Goal: Task Accomplishment & Management: Use online tool/utility

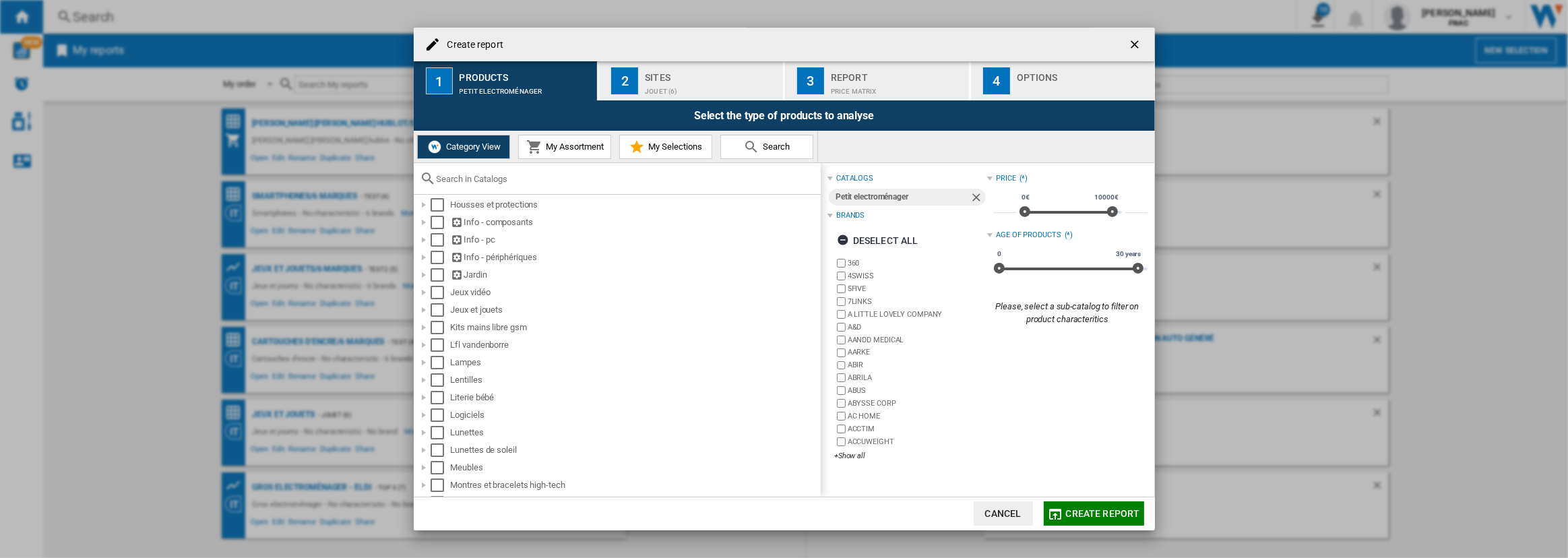
scroll to position [286, 0]
click at [421, 276] on div at bounding box center [423, 275] width 13 height 13
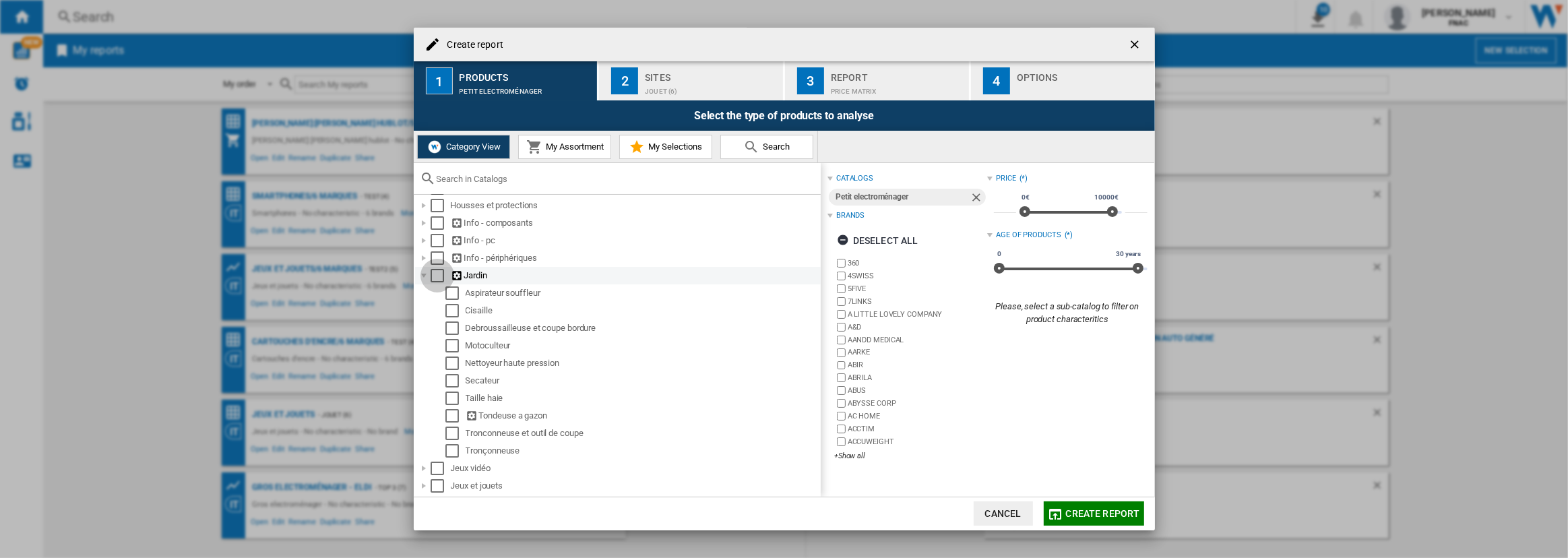
click at [441, 274] on div "Select" at bounding box center [437, 275] width 13 height 13
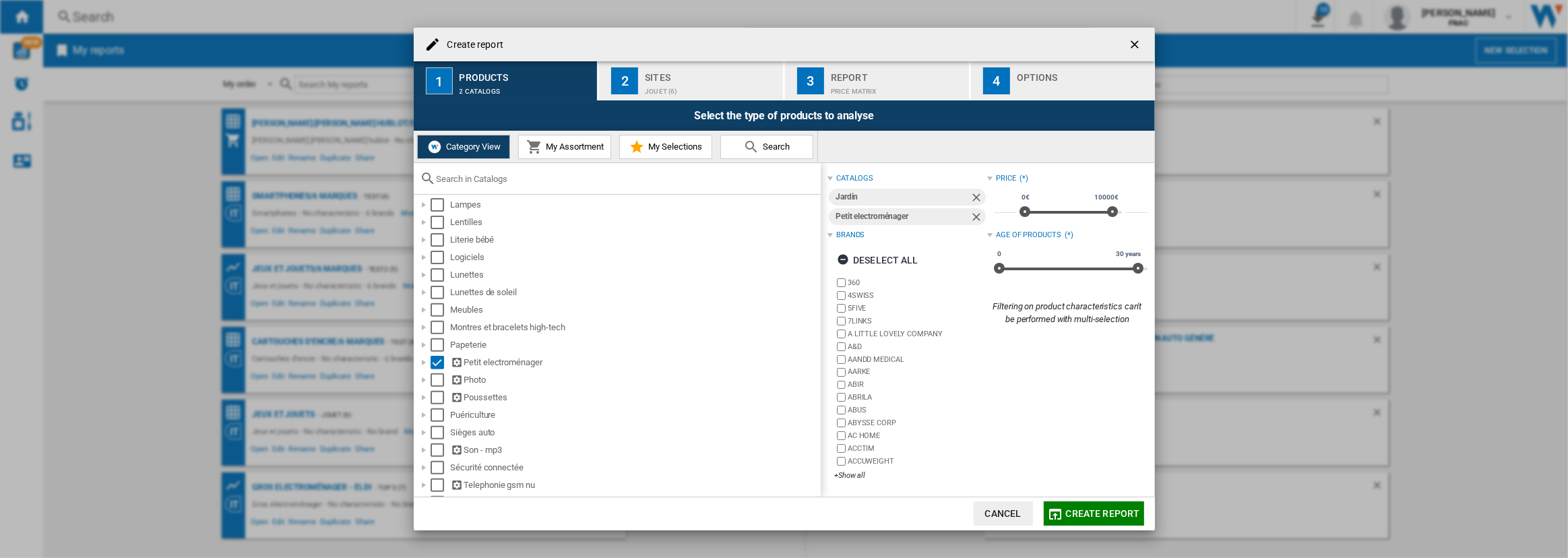
scroll to position [626, 0]
click at [438, 360] on div "Select" at bounding box center [437, 356] width 13 height 13
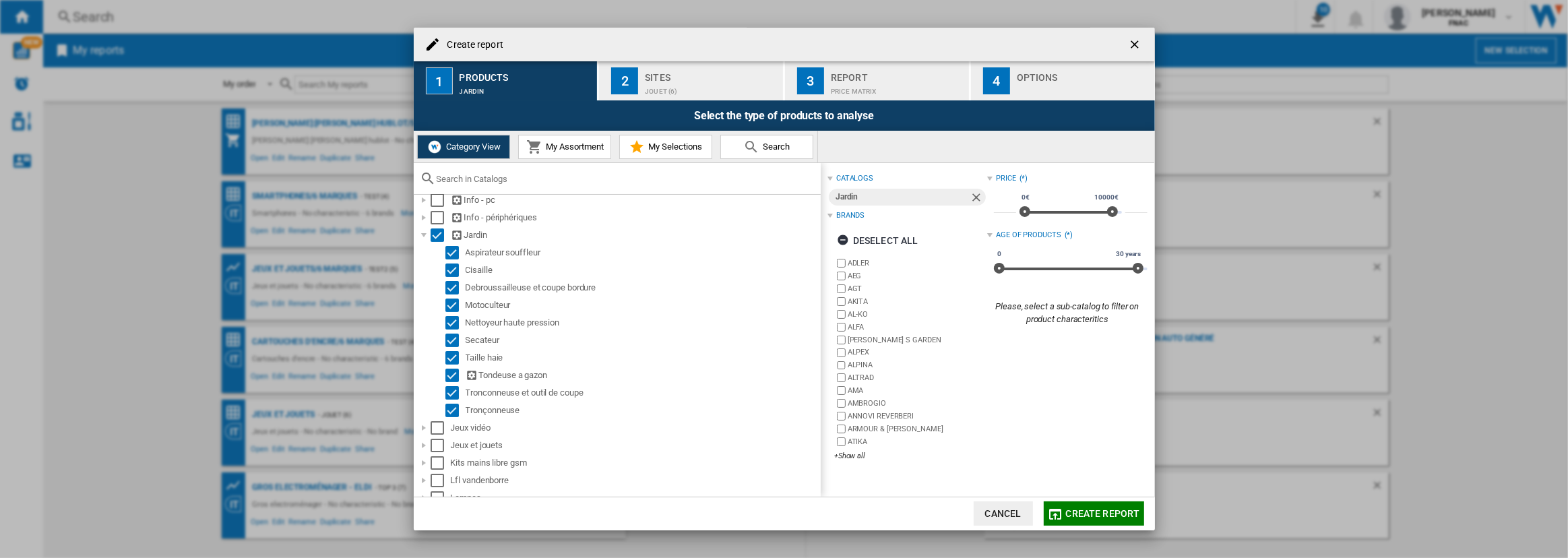
scroll to position [316, 0]
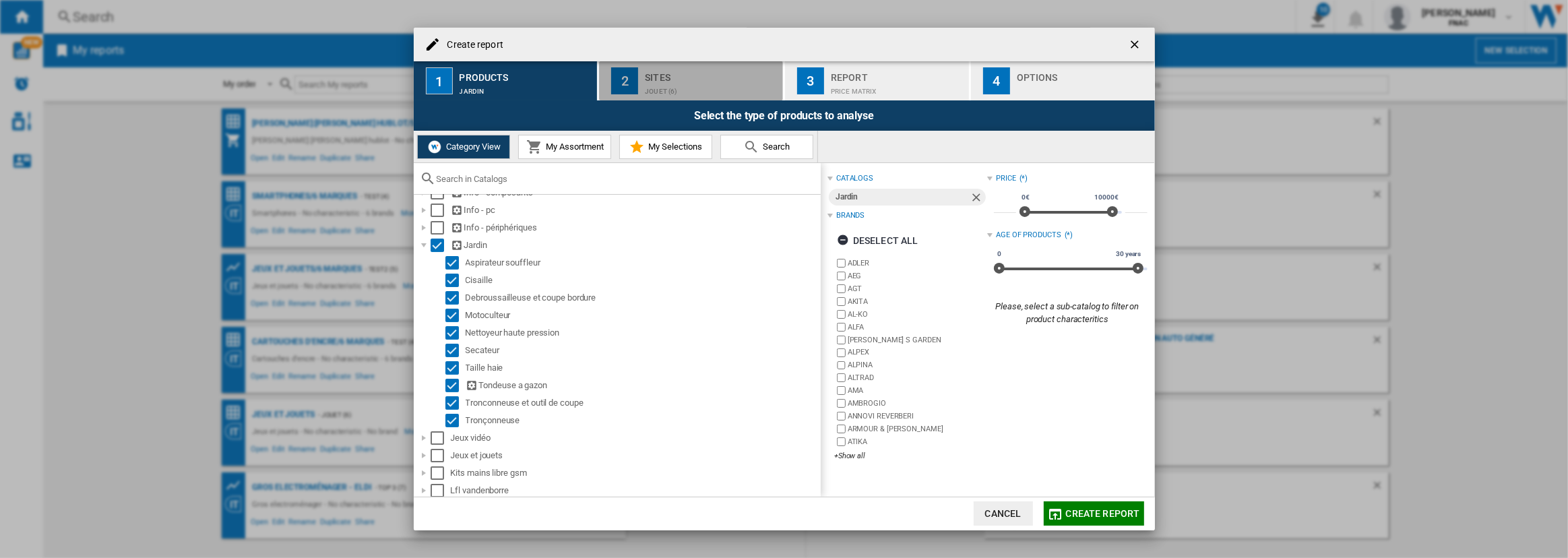
click at [675, 79] on div "Sites" at bounding box center [711, 74] width 133 height 14
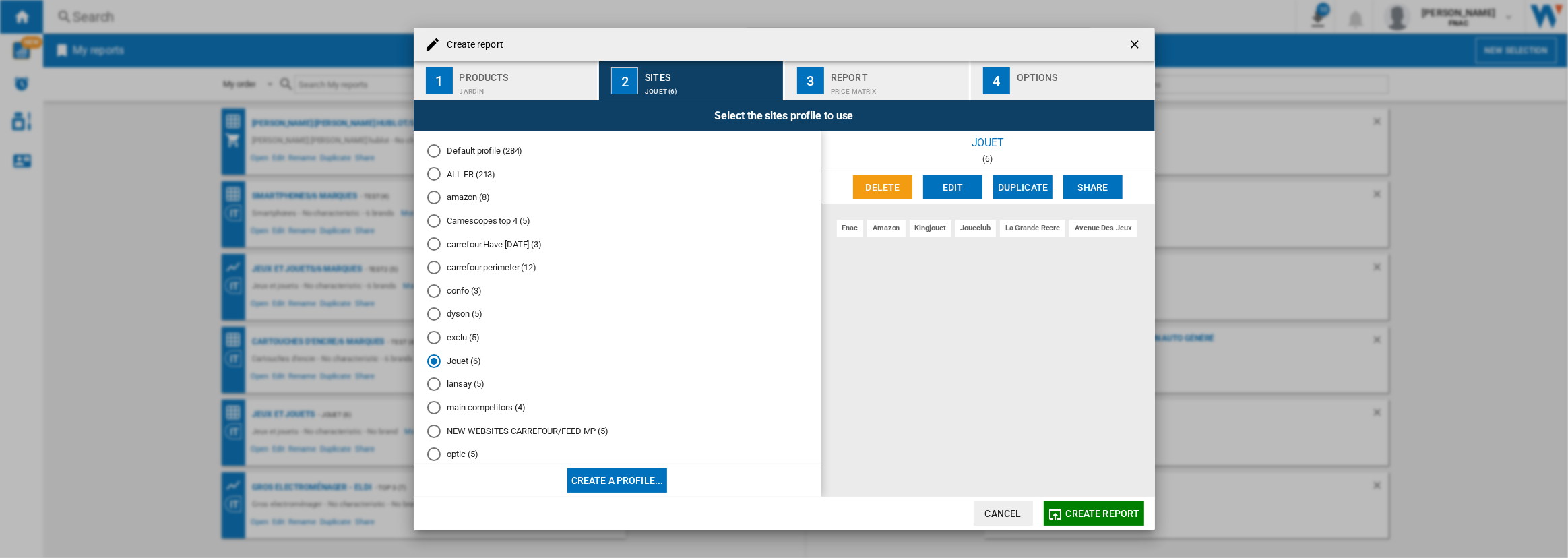
click at [474, 389] on md-radio-button "lansay (5)" at bounding box center [618, 385] width 381 height 13
click at [464, 365] on md-radio-button "top10 (7)" at bounding box center [618, 362] width 381 height 13
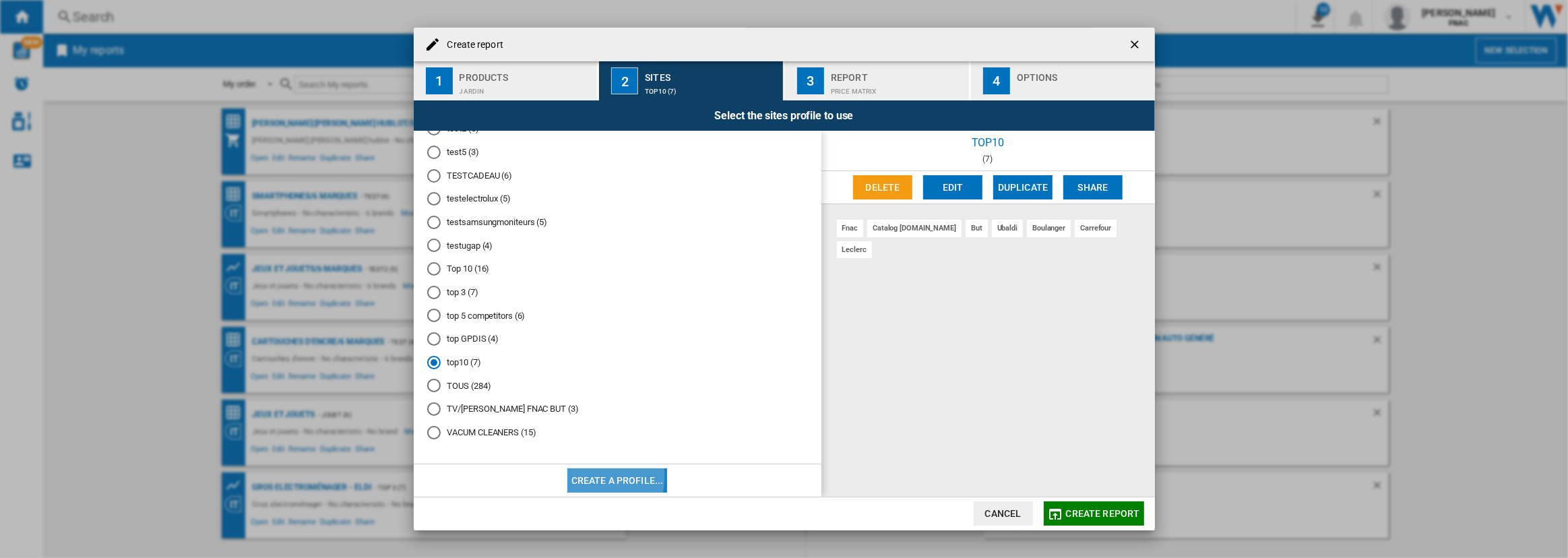
click at [588, 476] on button "Create a profile..." at bounding box center [618, 481] width 100 height 24
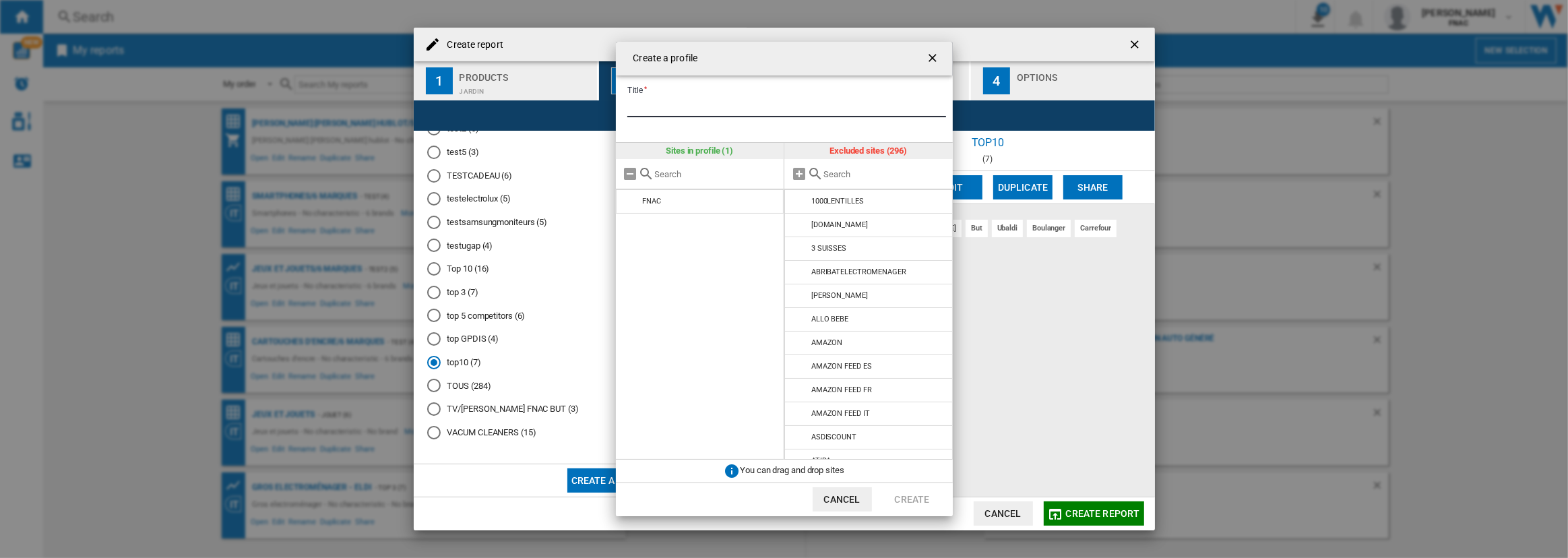
click at [657, 98] on input "Title" at bounding box center [787, 107] width 319 height 20
type input "***"
click at [843, 176] on input "text" at bounding box center [885, 174] width 123 height 10
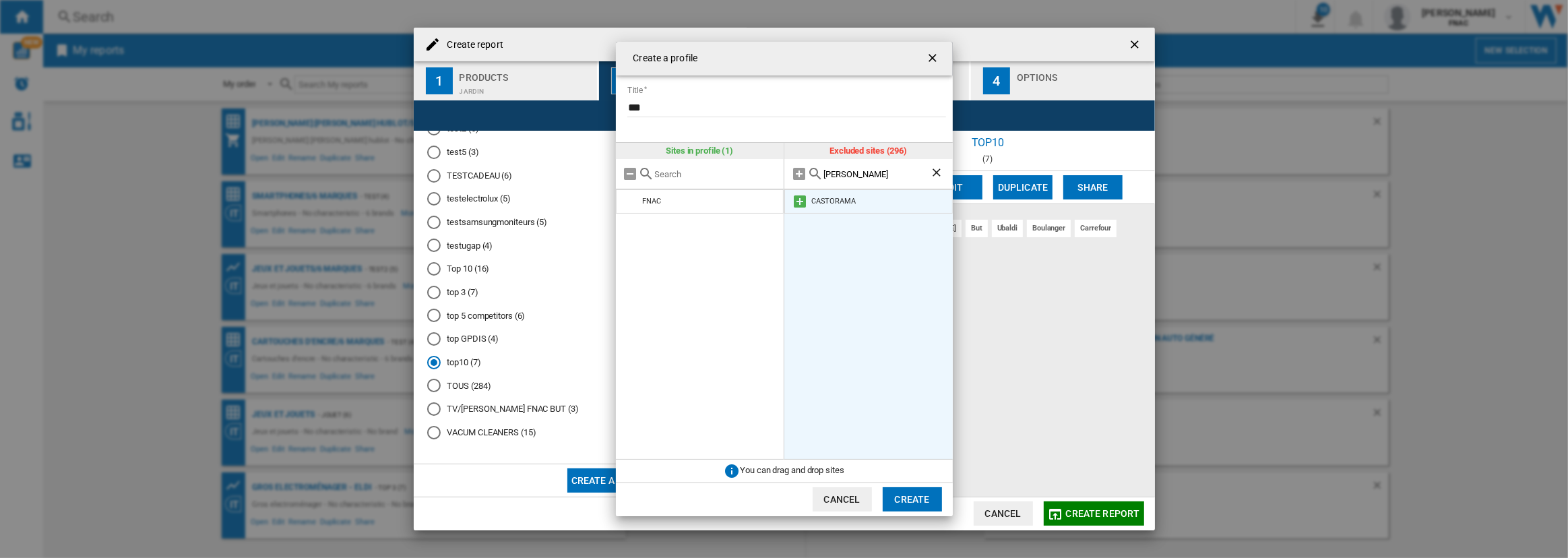
click at [799, 200] on md-icon at bounding box center [799, 201] width 16 height 16
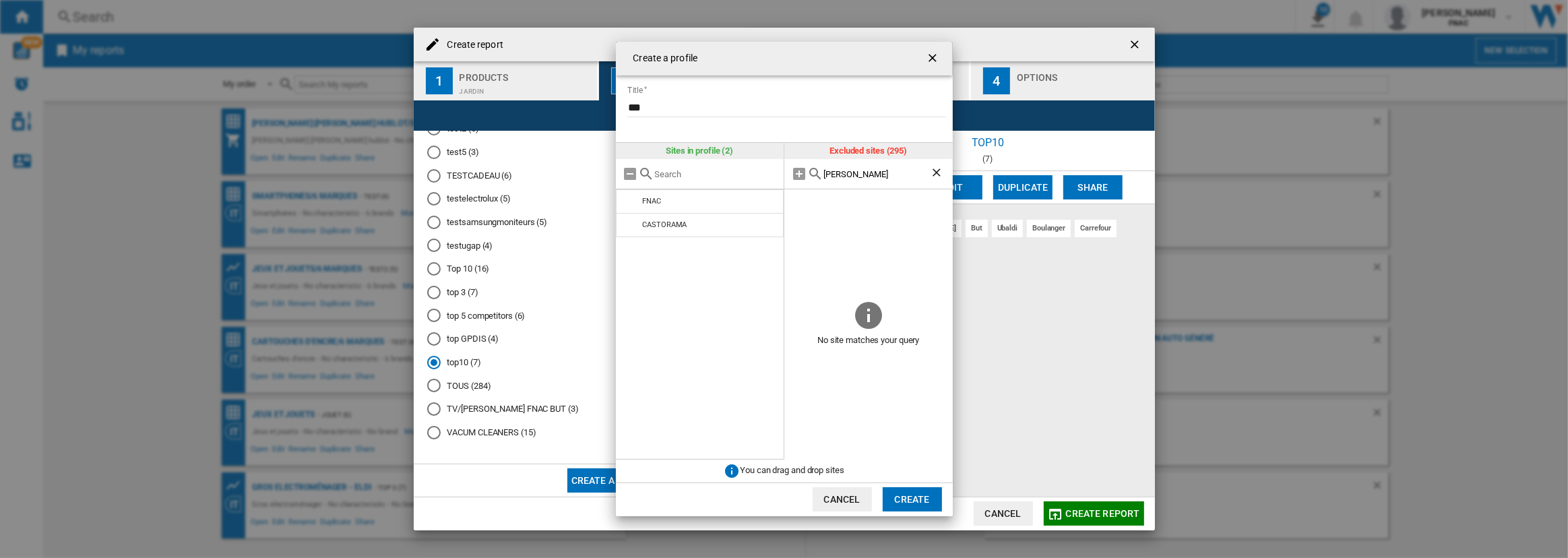
drag, startPoint x: 853, startPoint y: 179, endPoint x: 809, endPoint y: 176, distance: 44.1
click at [809, 176] on div "[PERSON_NAME]" at bounding box center [869, 174] width 168 height 31
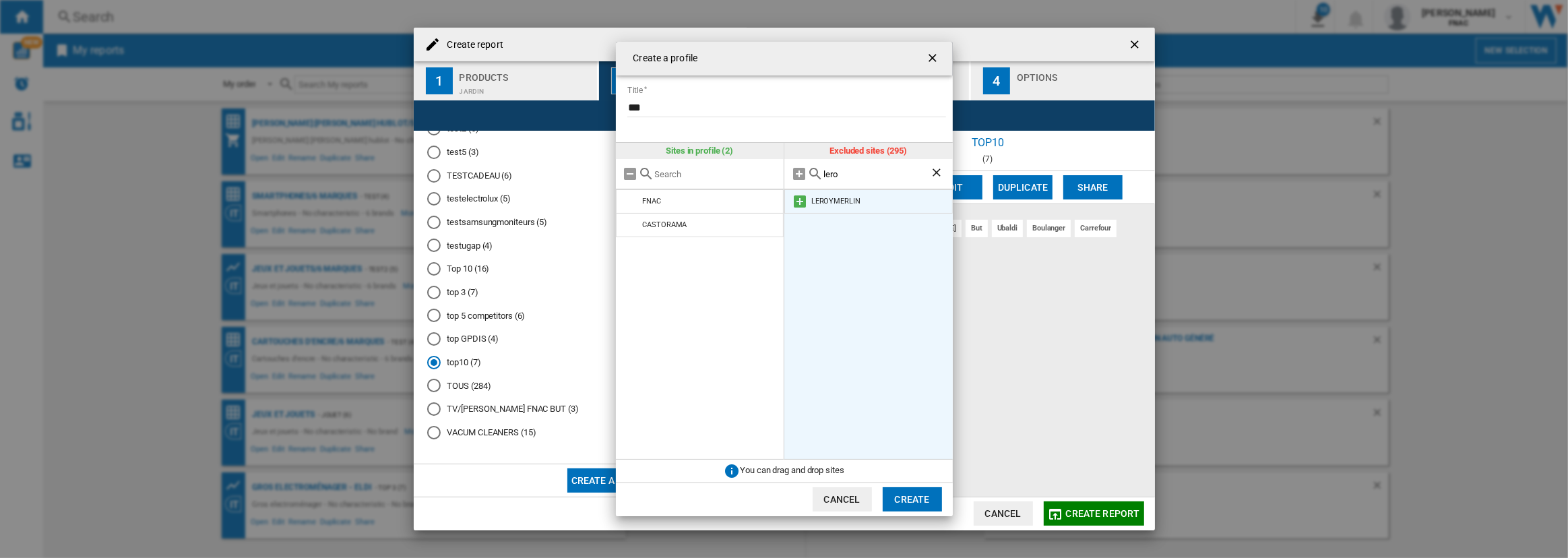
click at [802, 197] on md-icon at bounding box center [799, 201] width 16 height 16
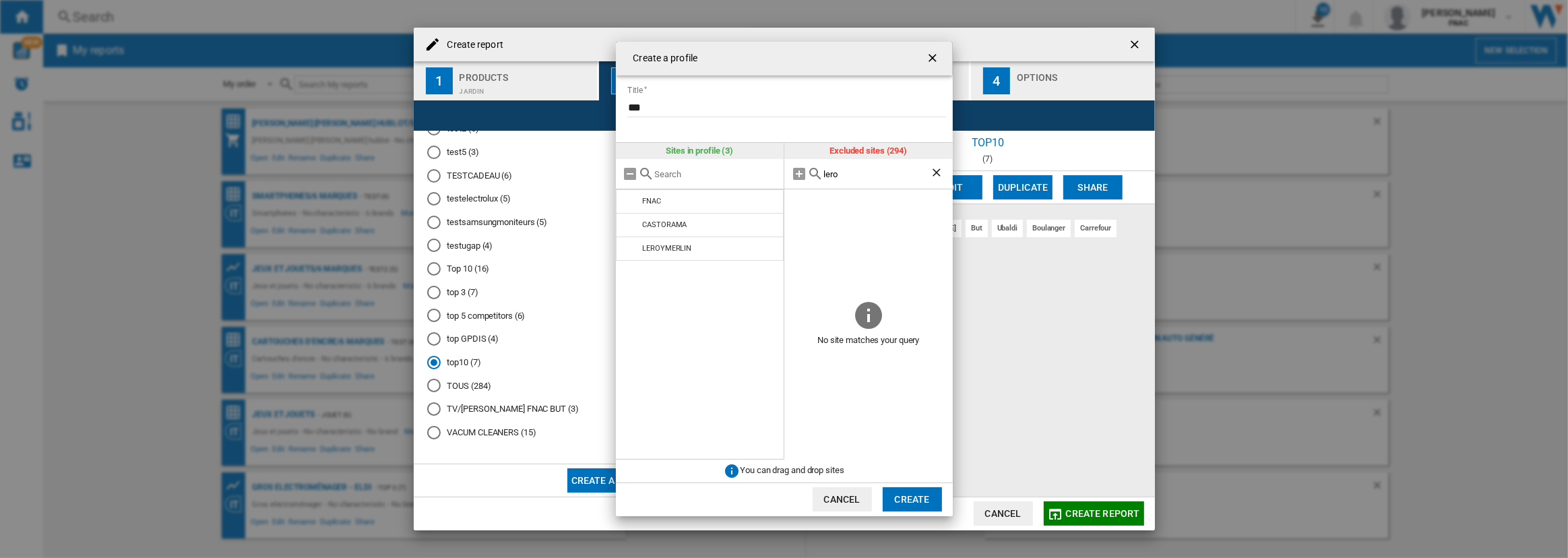
drag, startPoint x: 864, startPoint y: 169, endPoint x: 721, endPoint y: 187, distance: 144.1
click at [721, 187] on div "Sites in profile (3) FNAC [GEOGRAPHIC_DATA] LEROYMERLIN Excluded sites (294) [G…" at bounding box center [785, 301] width 337 height 317
type input "l"
type input "m"
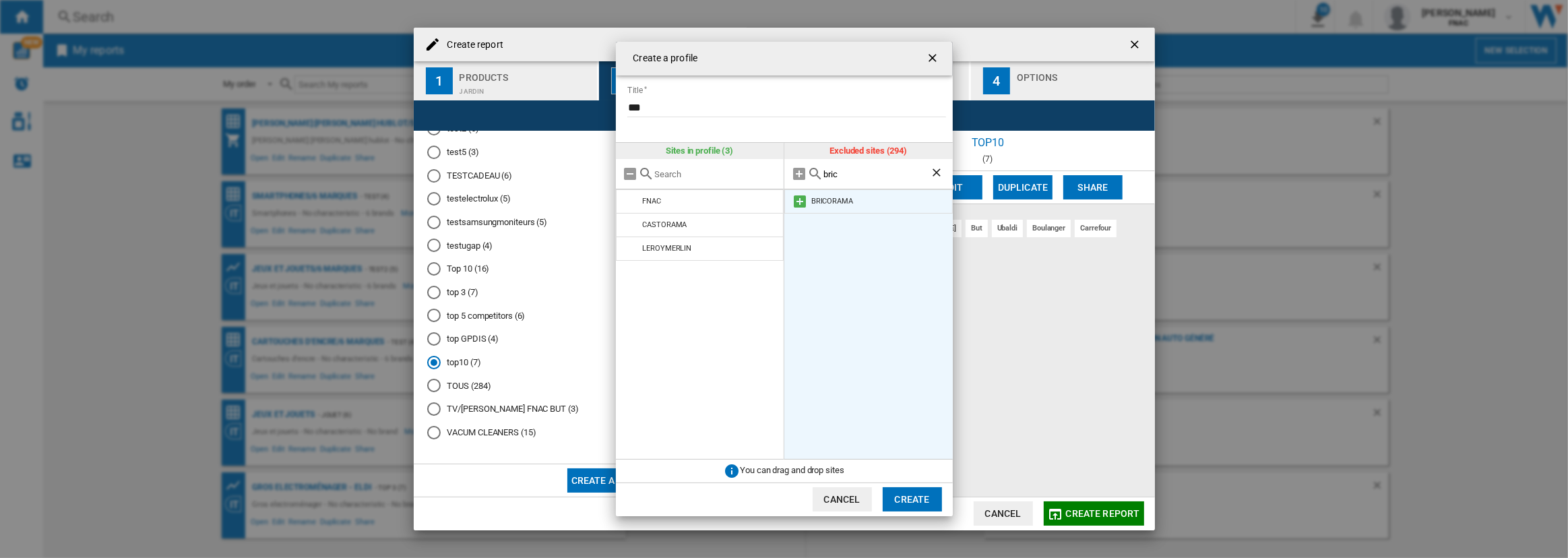
click at [797, 202] on md-icon at bounding box center [799, 201] width 16 height 16
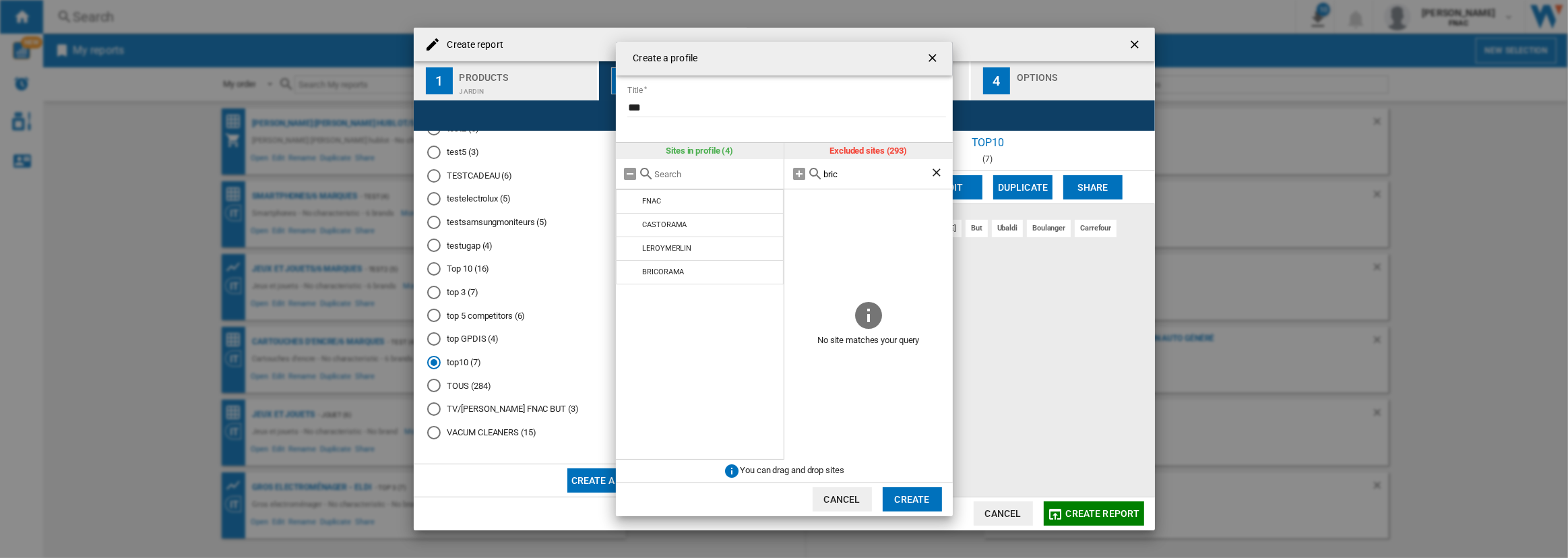
drag, startPoint x: 860, startPoint y: 176, endPoint x: 742, endPoint y: 172, distance: 118.1
click at [742, 172] on div "Sites in profile (4) FNAC [GEOGRAPHIC_DATA] LEROYMERLIN [GEOGRAPHIC_DATA] Exclu…" at bounding box center [785, 301] width 337 height 317
type input "w"
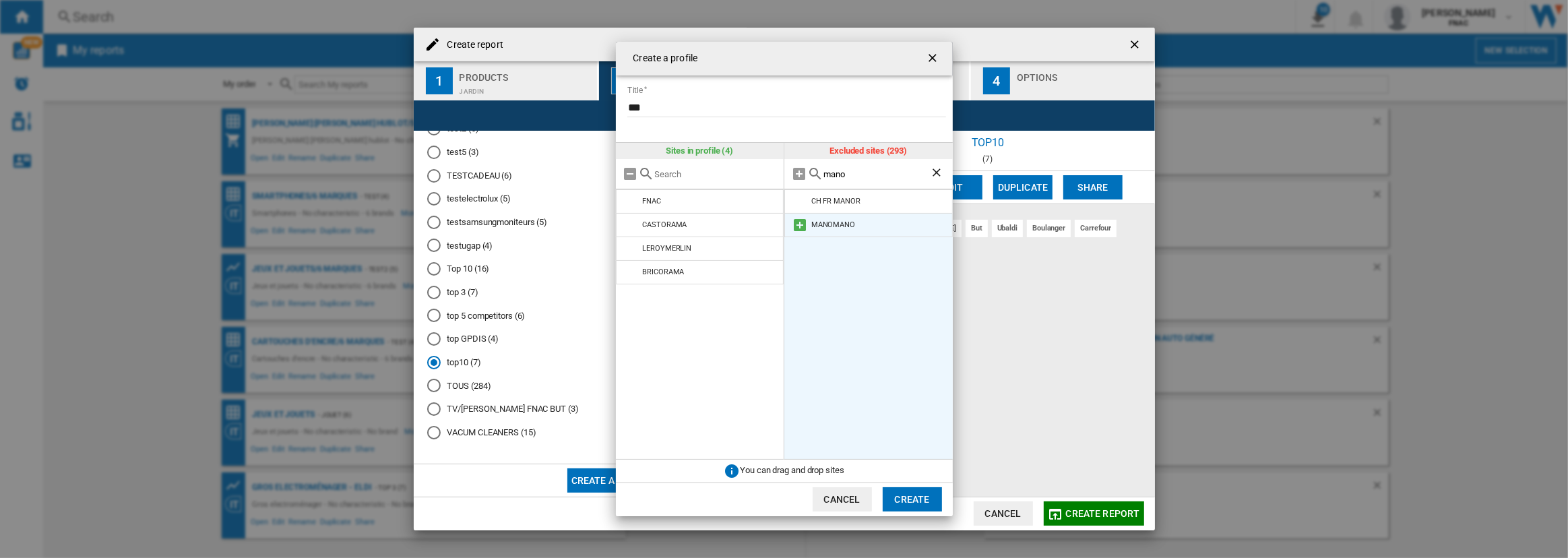
click at [800, 222] on md-icon at bounding box center [799, 225] width 16 height 16
drag, startPoint x: 857, startPoint y: 178, endPoint x: 721, endPoint y: 167, distance: 136.4
click at [721, 167] on div "Sites in profile (5) FNAC [GEOGRAPHIC_DATA] LEROYMERLIN [GEOGRAPHIC_DATA] MANOM…" at bounding box center [785, 301] width 337 height 317
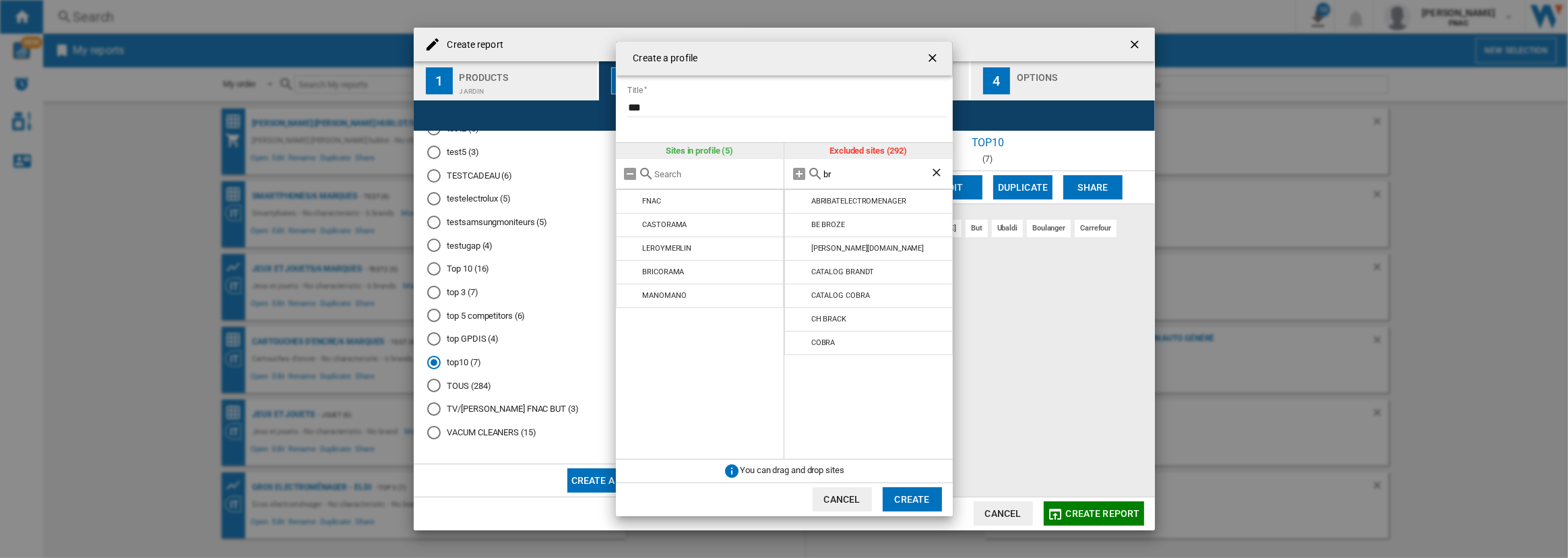
type input "b"
click at [856, 176] on input "text" at bounding box center [885, 174] width 123 height 10
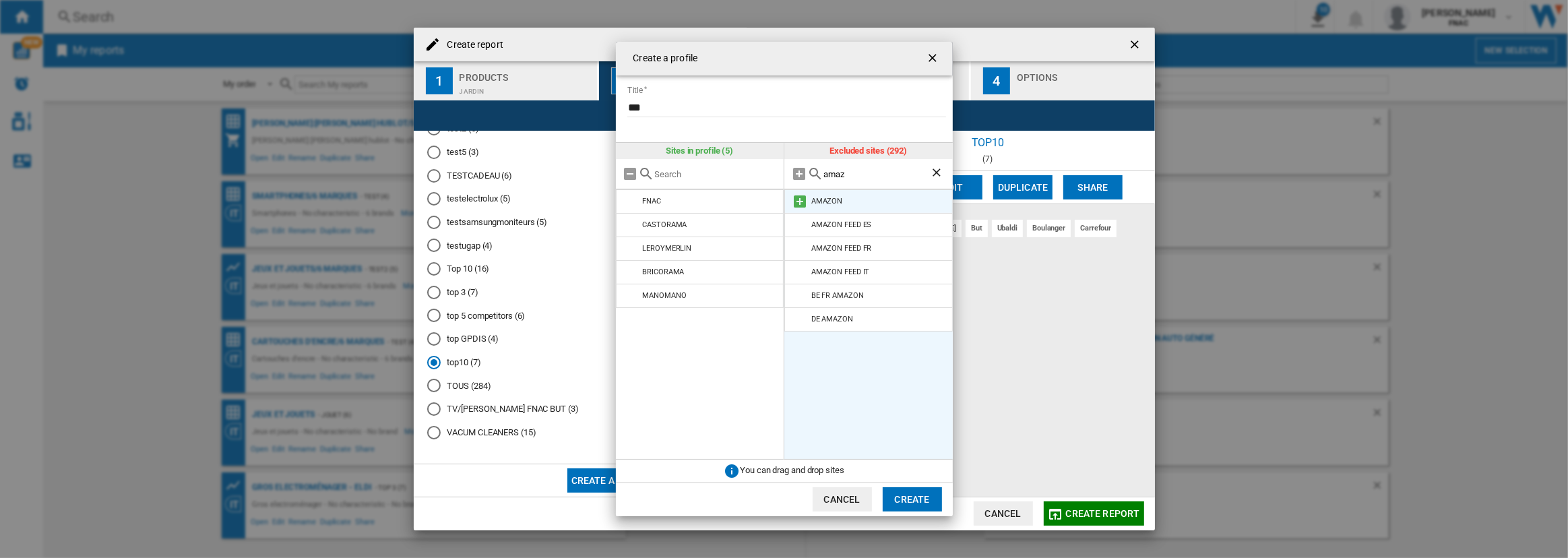
type input "amaz"
click at [803, 199] on md-icon at bounding box center [799, 201] width 16 height 16
click at [910, 493] on button "Create" at bounding box center [912, 499] width 59 height 24
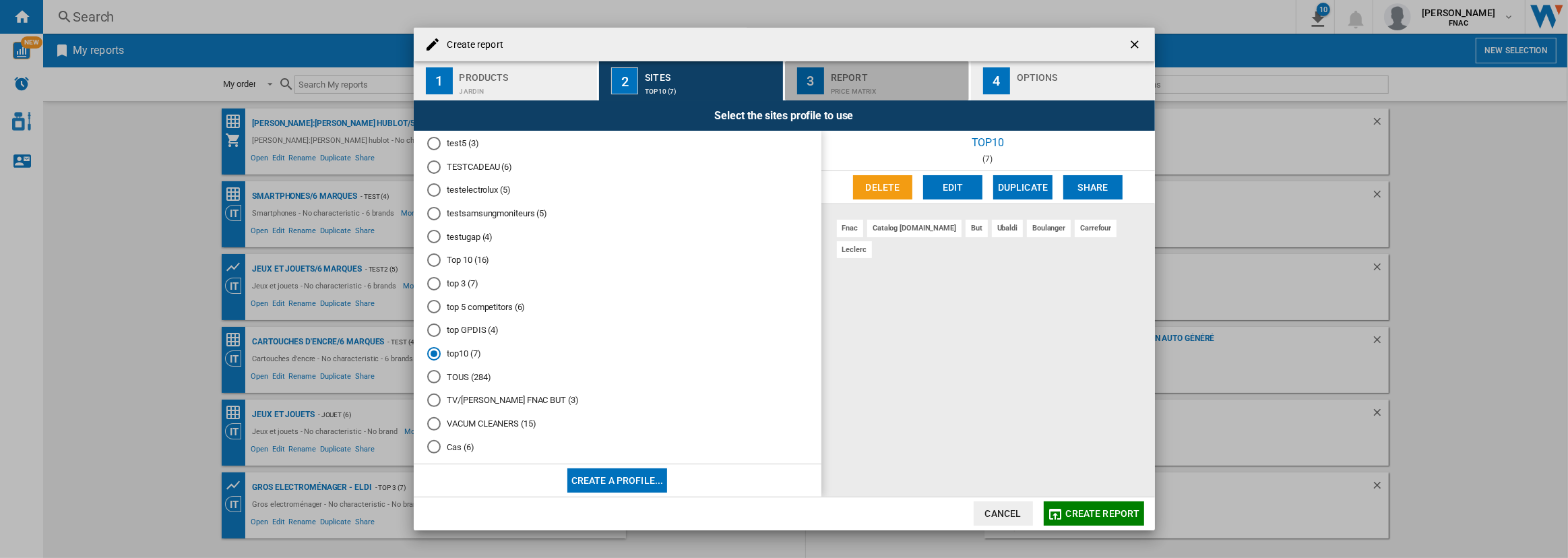
click at [891, 90] on div "Price Matrix" at bounding box center [897, 88] width 133 height 14
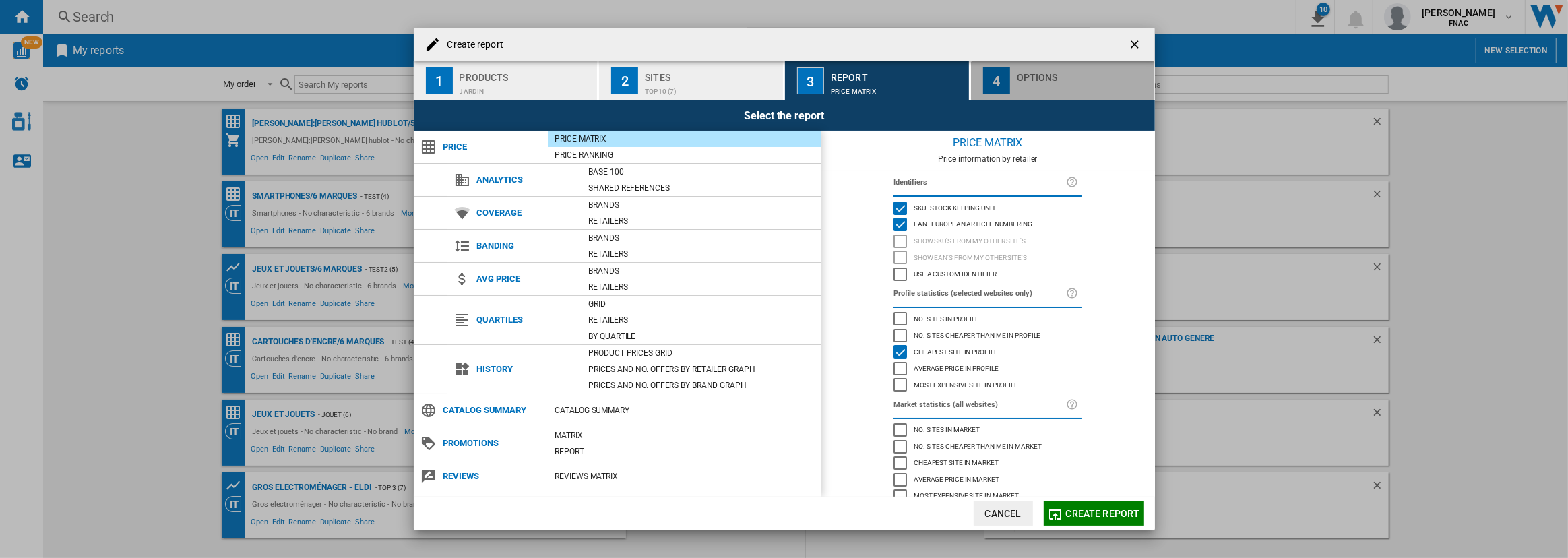
click at [1029, 74] on div "Options" at bounding box center [1083, 74] width 133 height 14
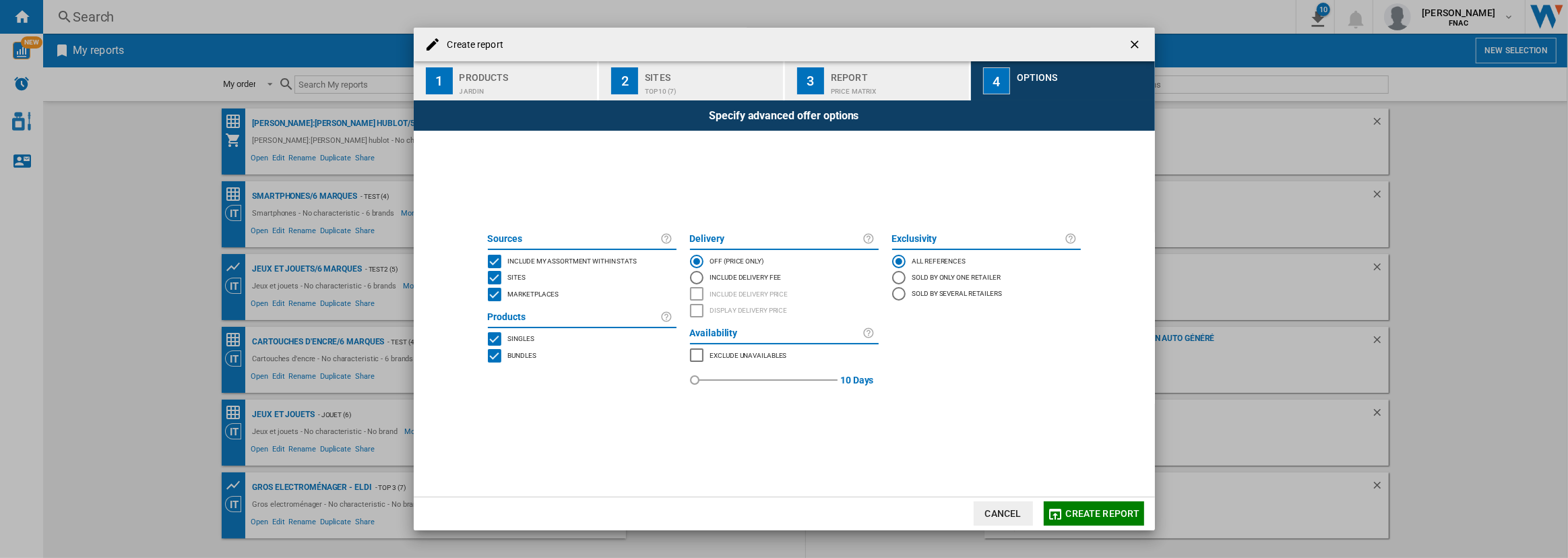
click at [520, 256] on span "Include my assortment within stats" at bounding box center [573, 261] width 130 height 10
click at [515, 295] on span "Marketplaces" at bounding box center [534, 293] width 52 height 10
click at [520, 353] on span "Bundles" at bounding box center [522, 355] width 29 height 10
click at [1078, 517] on span "Create report" at bounding box center [1103, 513] width 74 height 10
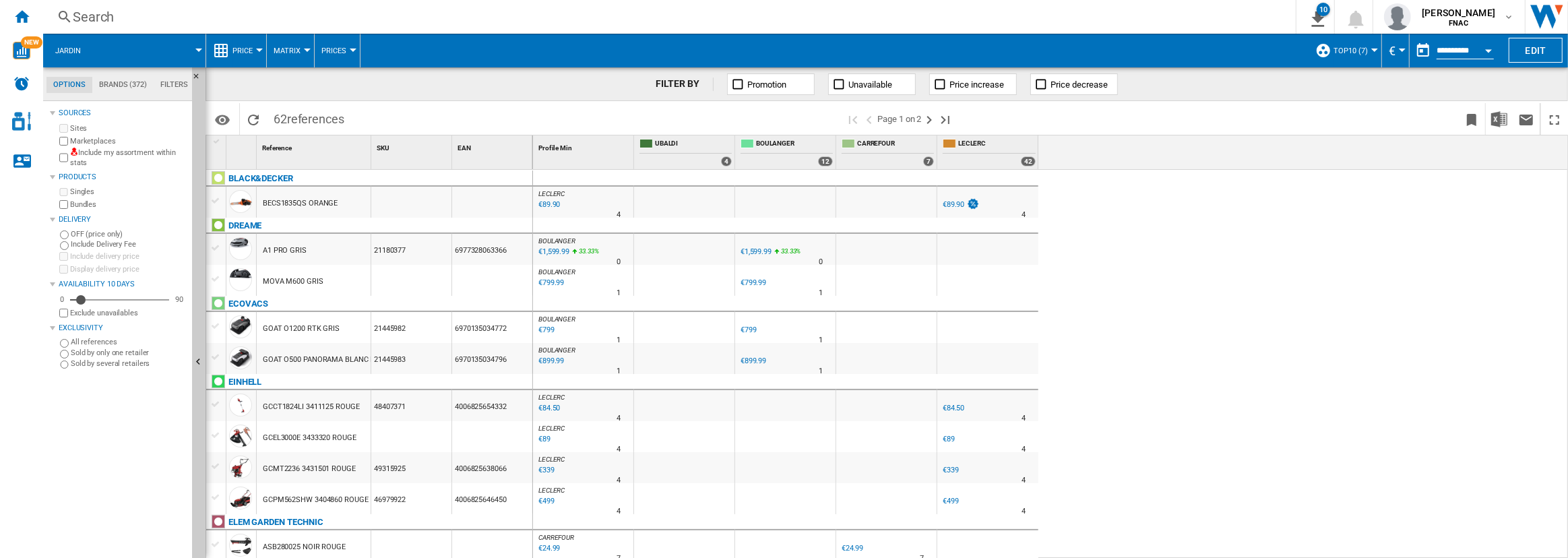
click at [251, 42] on button "Price" at bounding box center [246, 50] width 27 height 33
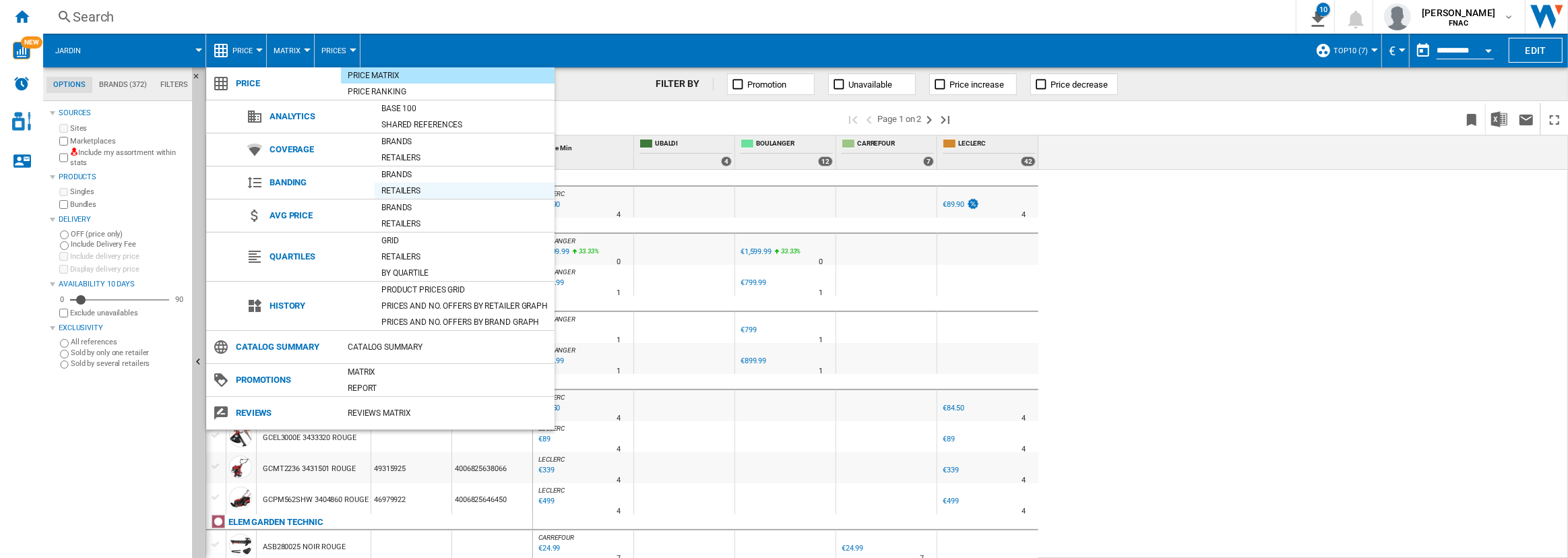
click at [394, 196] on div "Retailers" at bounding box center [464, 190] width 180 height 13
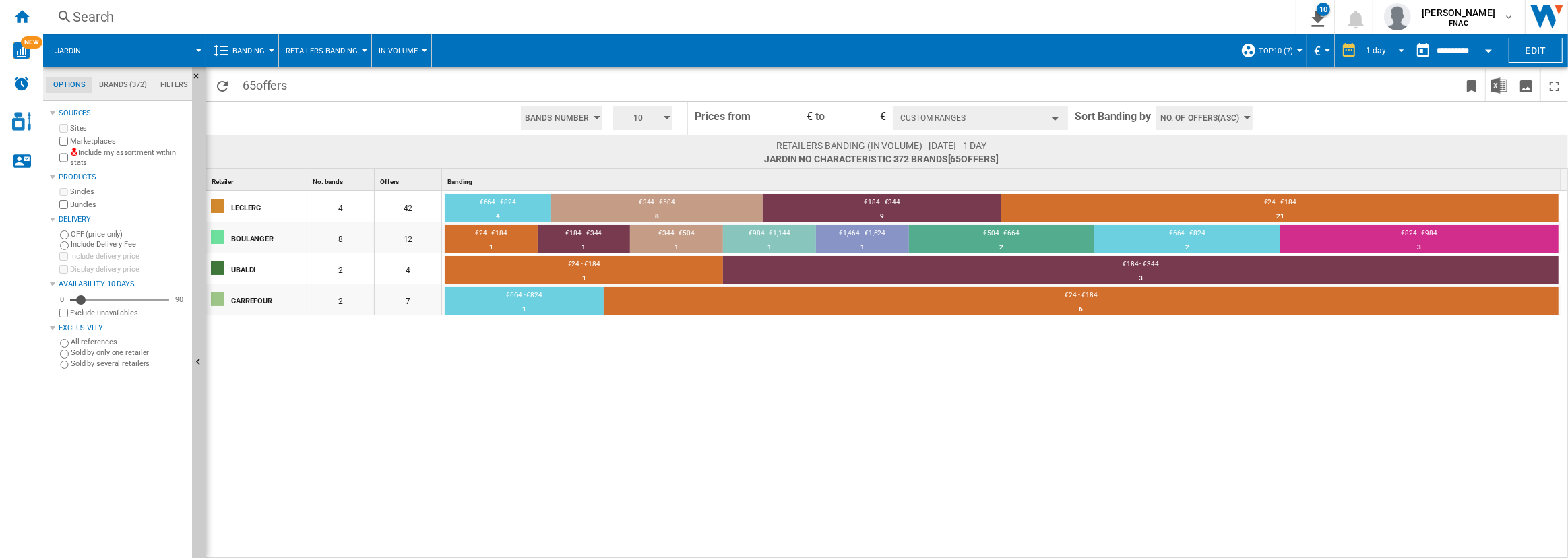
click at [1377, 50] on div "1 day" at bounding box center [1376, 51] width 20 height 10
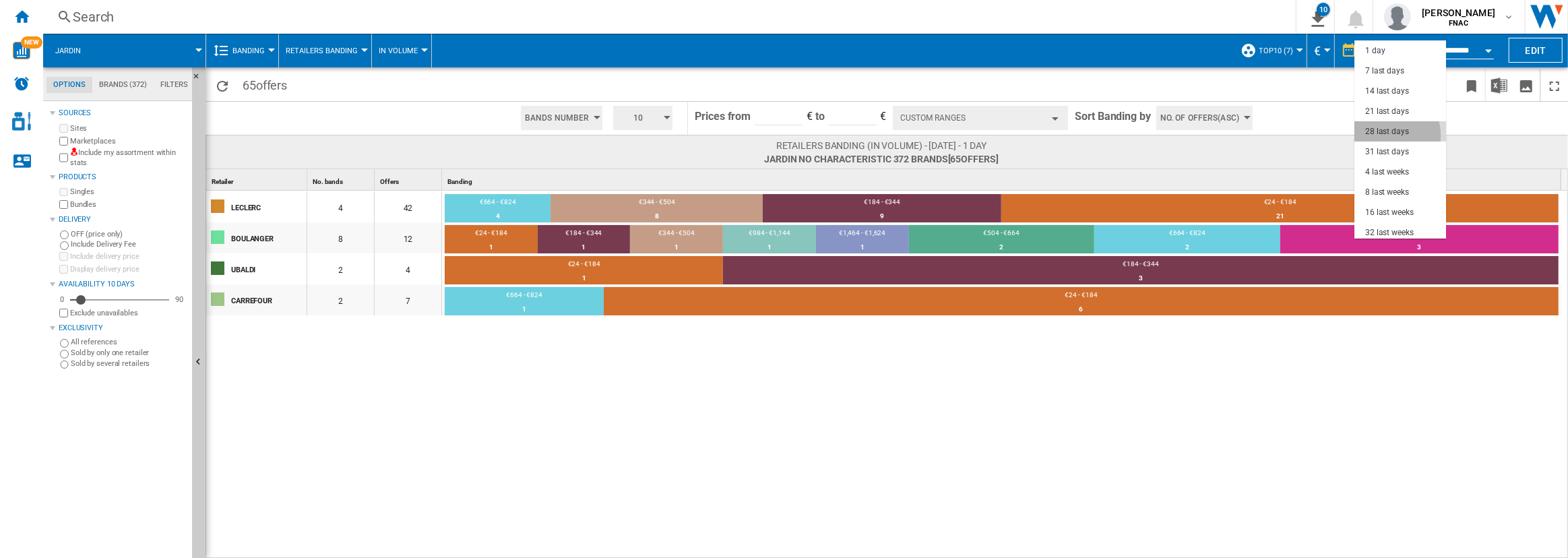
click at [1387, 136] on div "28 last days" at bounding box center [1387, 132] width 44 height 11
